Goal: Information Seeking & Learning: Find specific fact

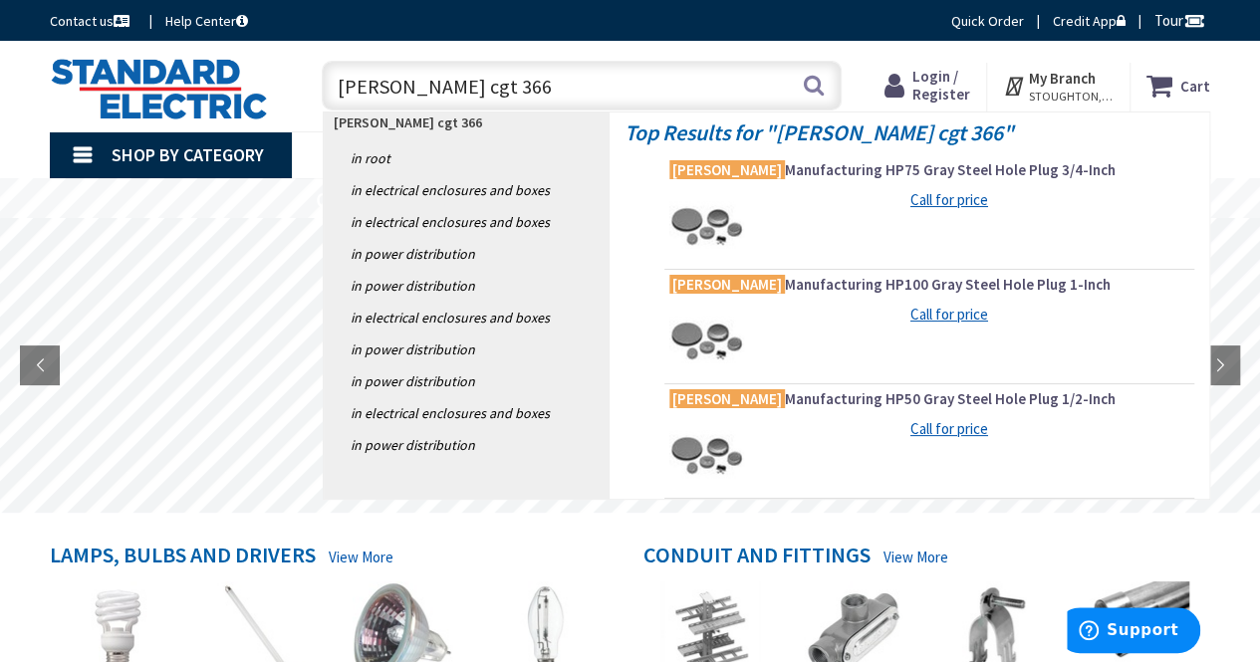
type input "hammond cgt 3666"
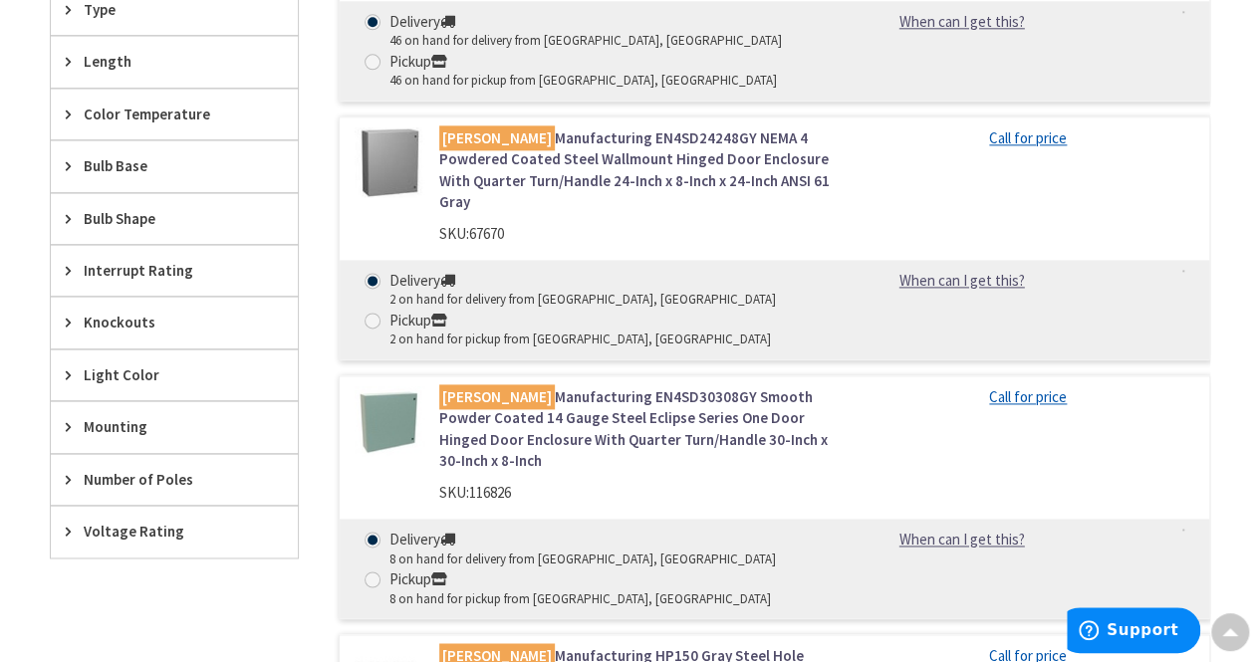
scroll to position [1205, 0]
click at [10, 484] on main "You searched for '[PERSON_NAME] cgt 3666' View Subcategories Wireways (38) Liqu…" at bounding box center [630, 407] width 1260 height 2788
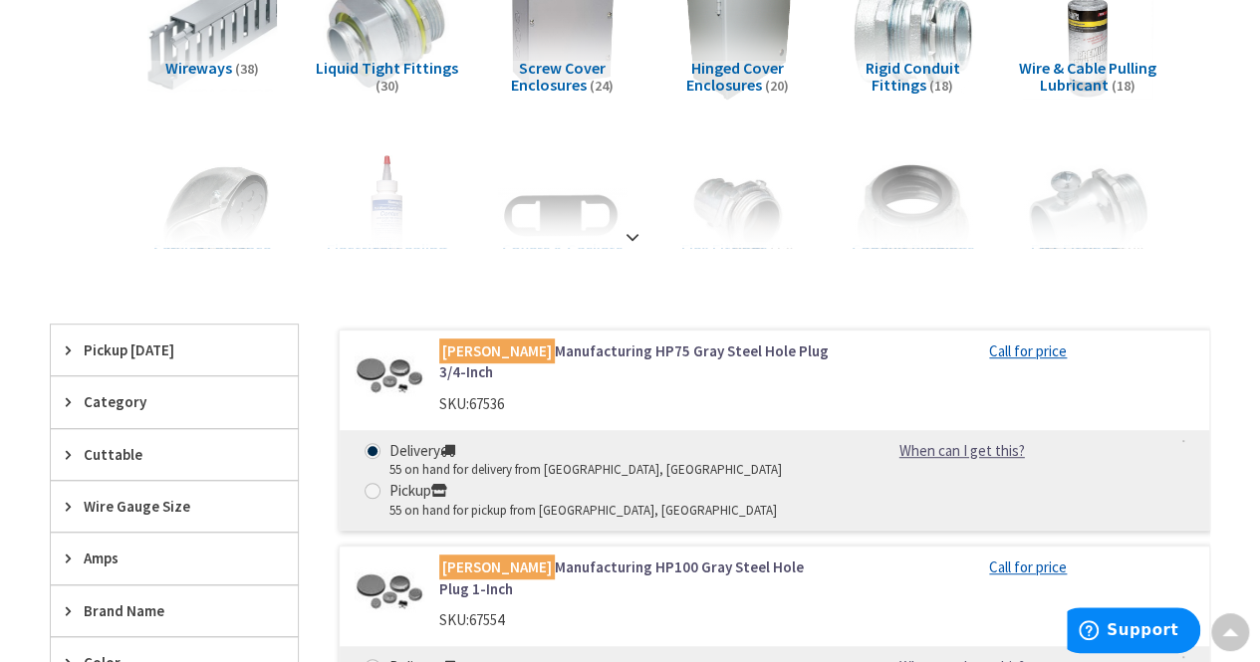
scroll to position [374, 0]
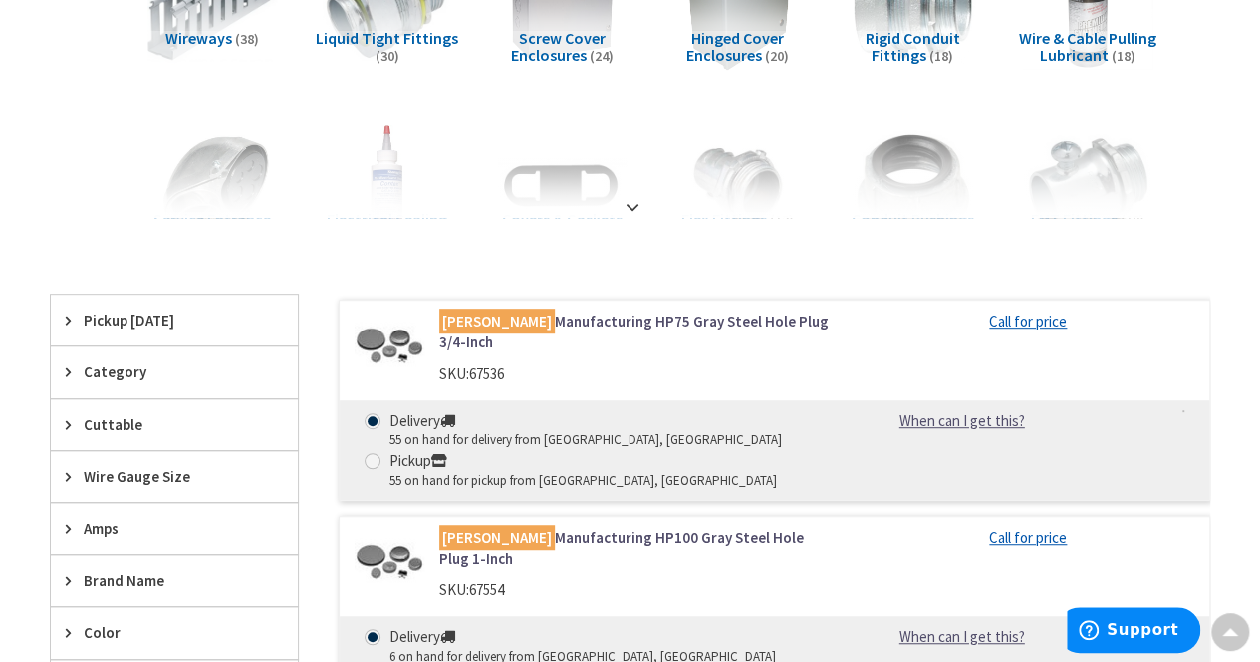
click at [155, 319] on span "Pickup [DATE]" at bounding box center [165, 320] width 162 height 21
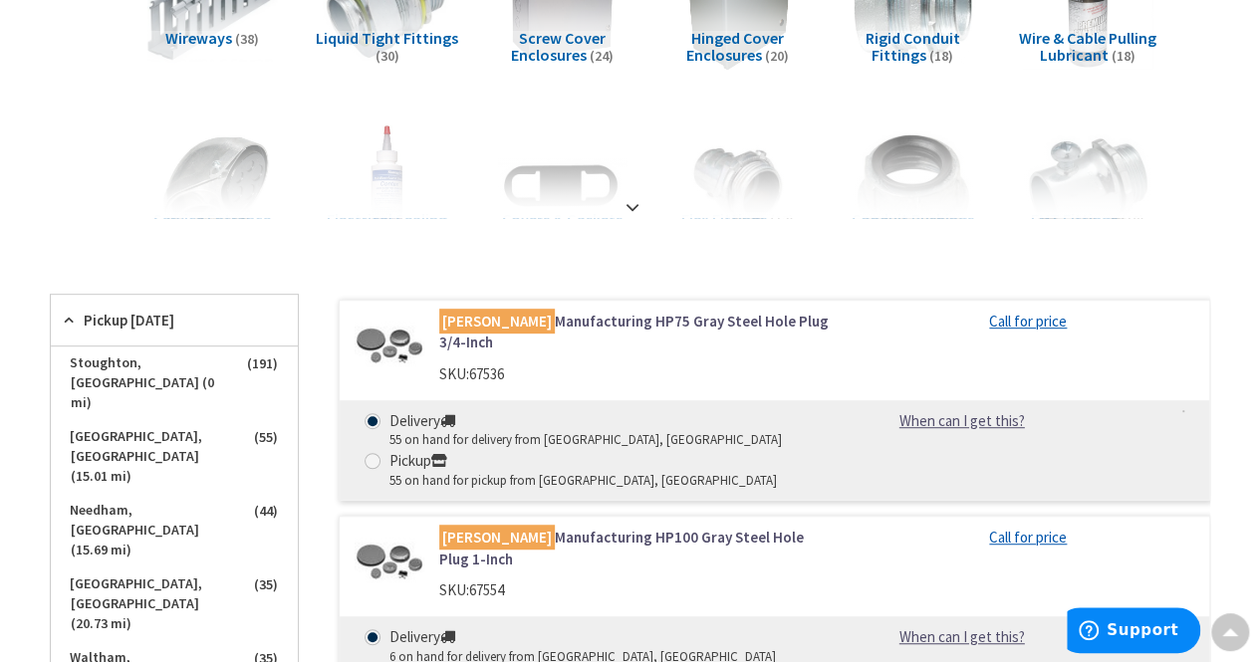
click at [155, 319] on span "Pickup [DATE]" at bounding box center [165, 320] width 162 height 21
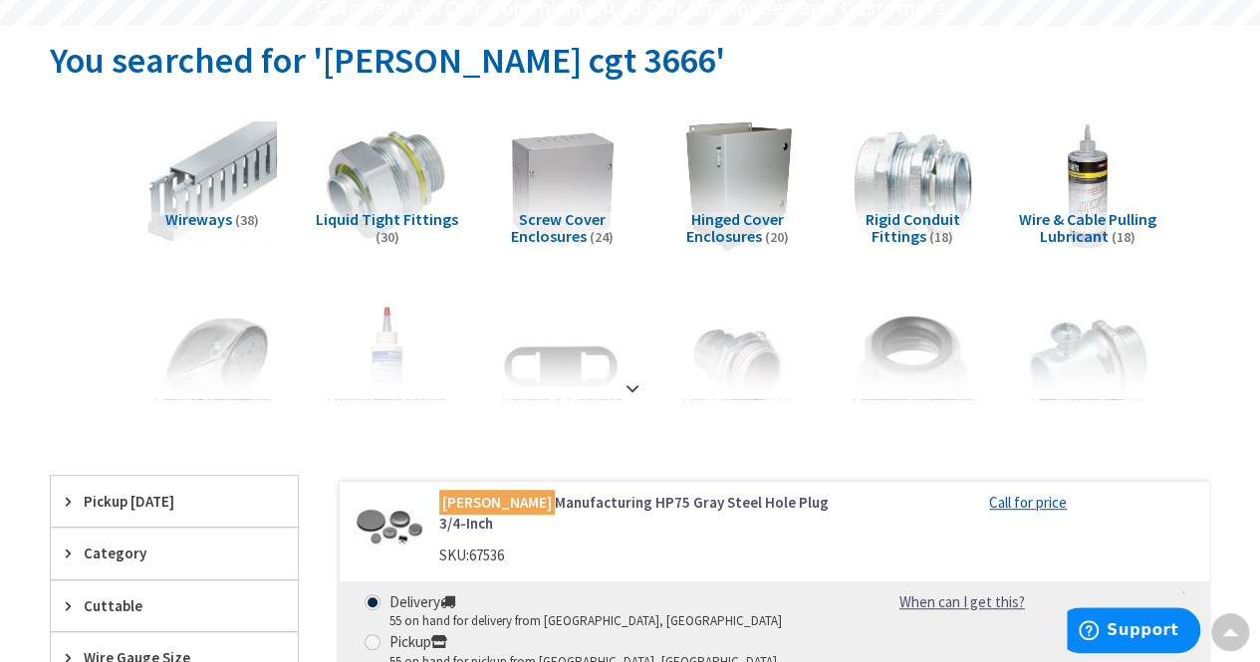
scroll to position [0, 0]
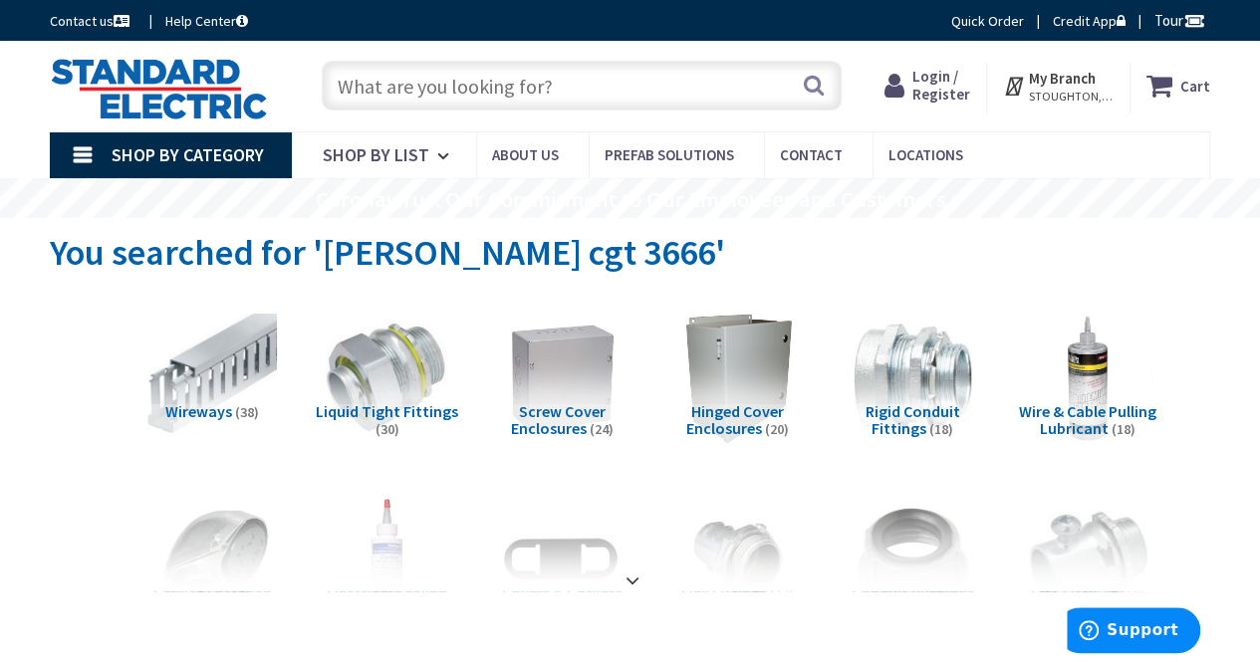
click at [622, 73] on input "text" at bounding box center [582, 86] width 520 height 50
paste input "CGT3666"
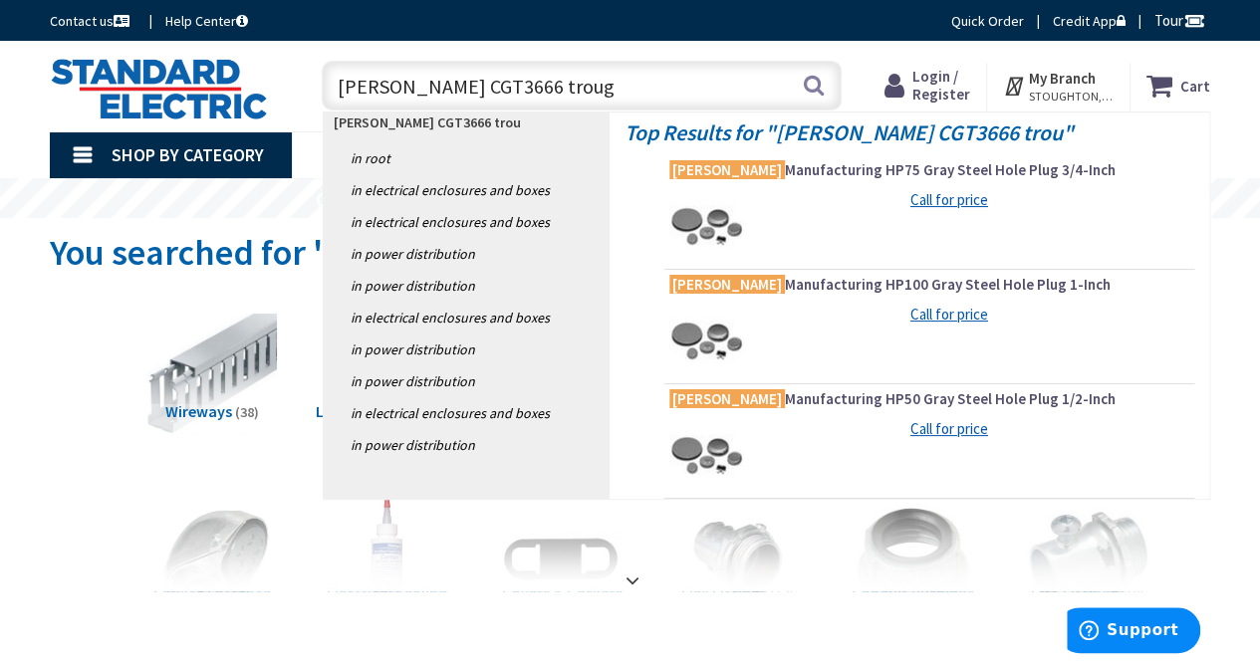
type input "[PERSON_NAME] CGT3666 trough"
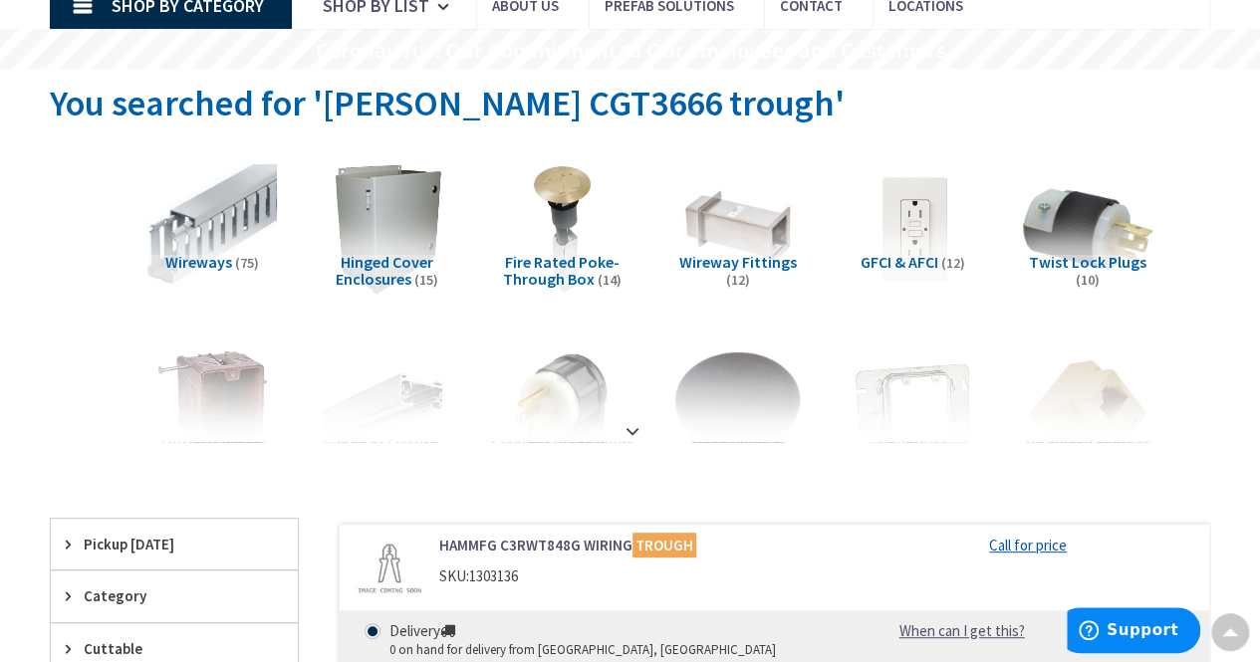
scroll to position [151, 0]
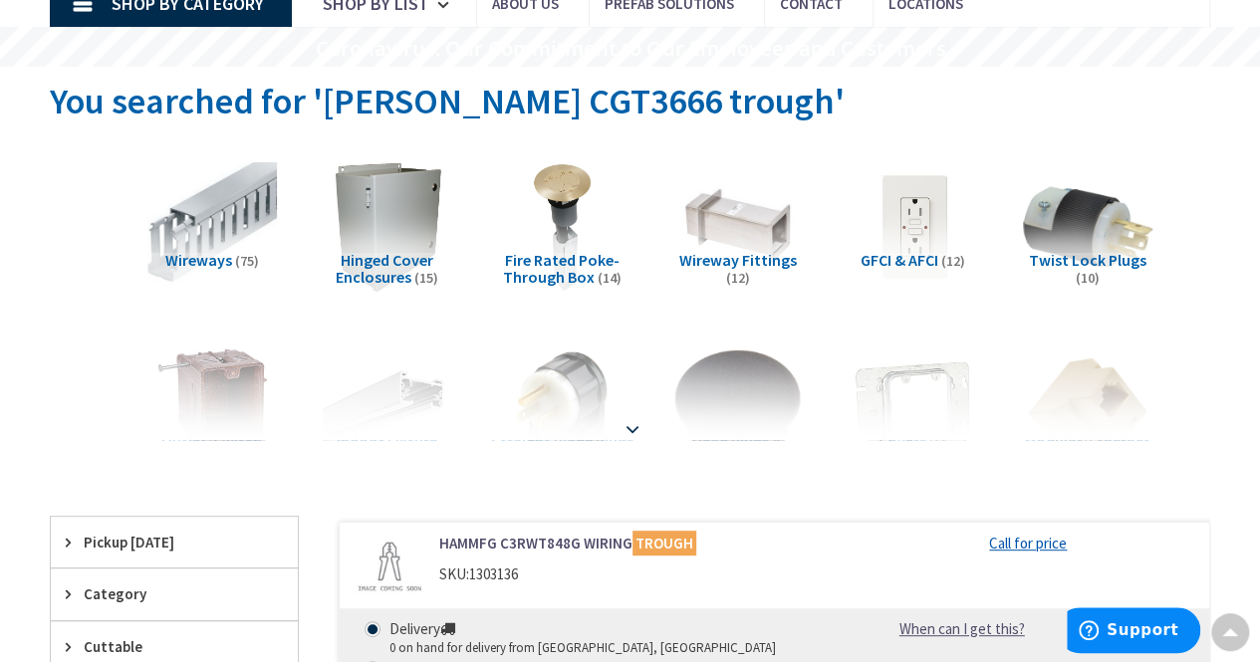
click at [633, 421] on strong at bounding box center [633, 429] width 24 height 22
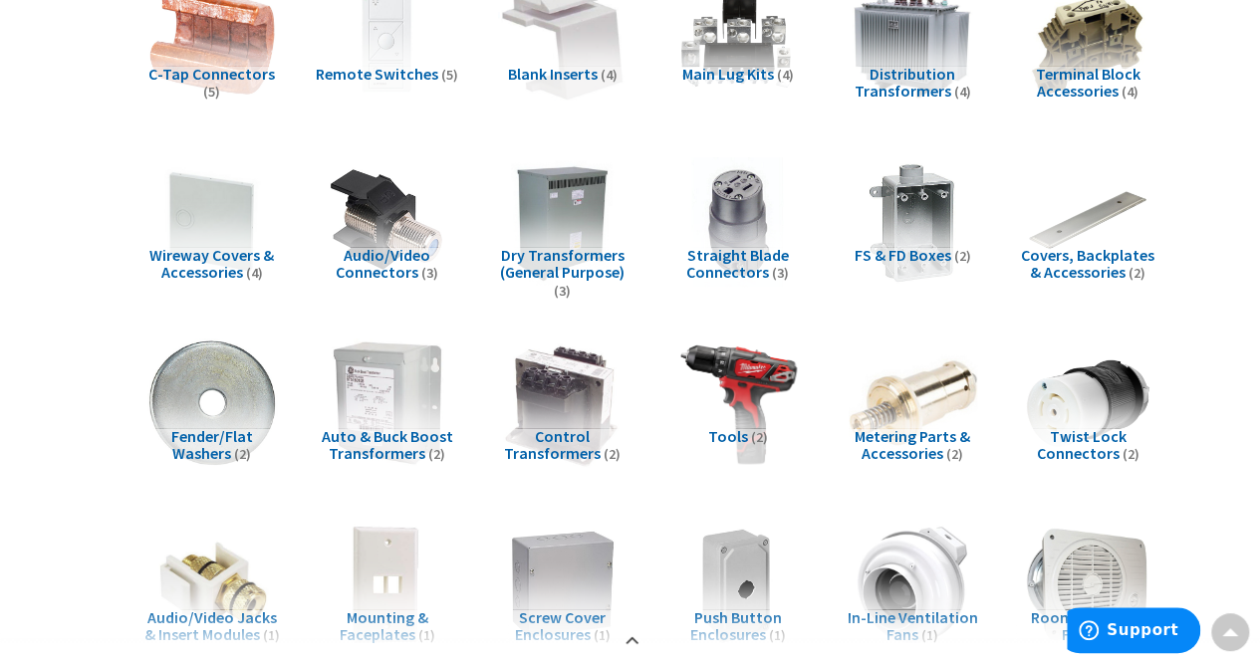
scroll to position [701, 0]
click at [218, 257] on span "Wireway Covers & Accessories" at bounding box center [211, 263] width 125 height 38
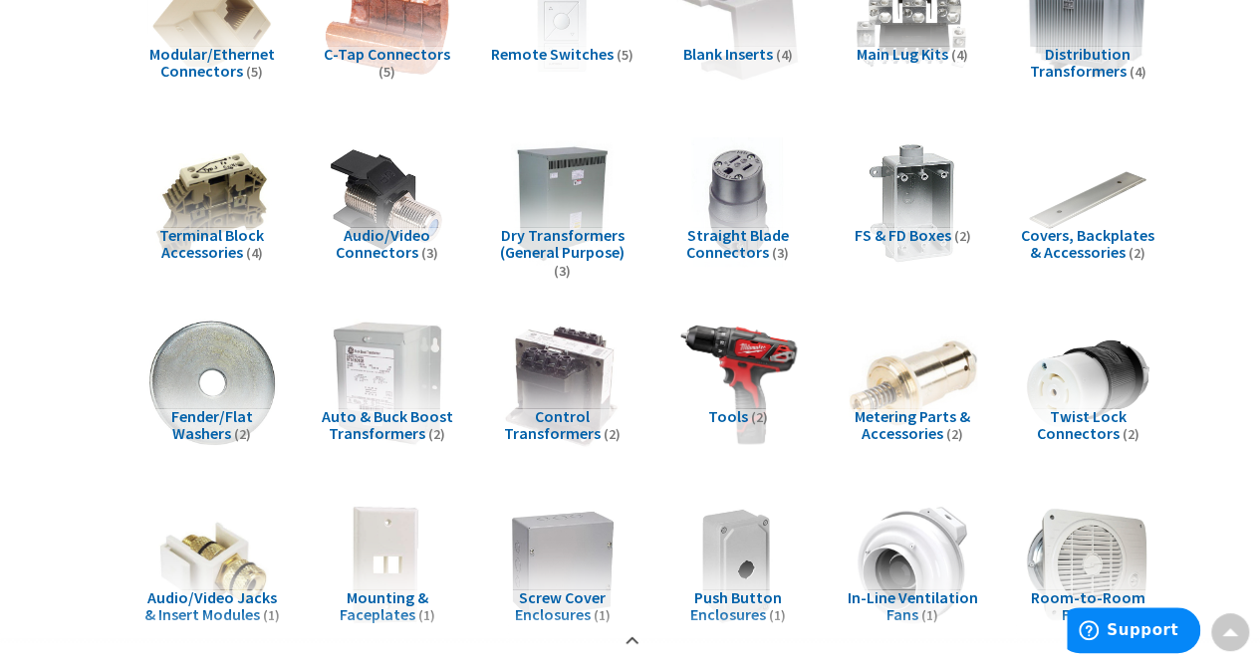
scroll to position [535, 0]
